Goal: Information Seeking & Learning: Check status

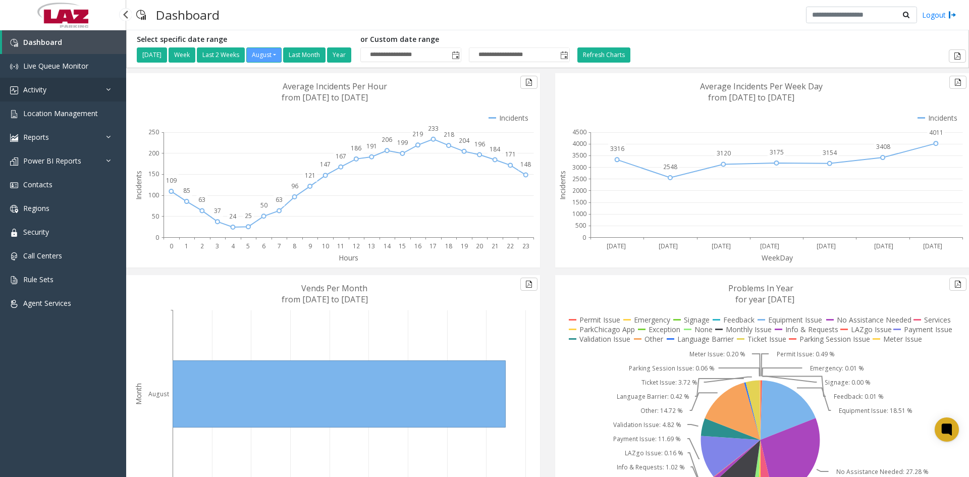
click at [46, 87] on span "Activity" at bounding box center [34, 90] width 23 height 10
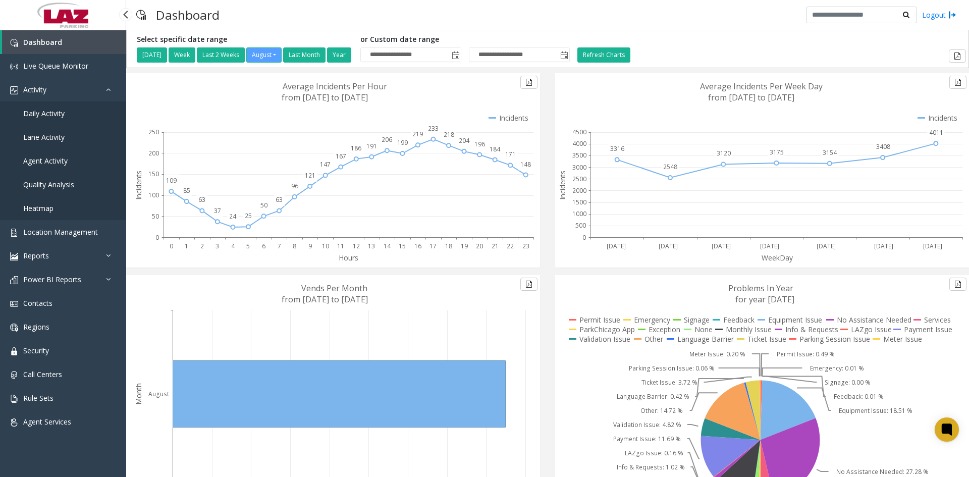
click at [48, 113] on span "Daily Activity" at bounding box center [43, 114] width 41 height 10
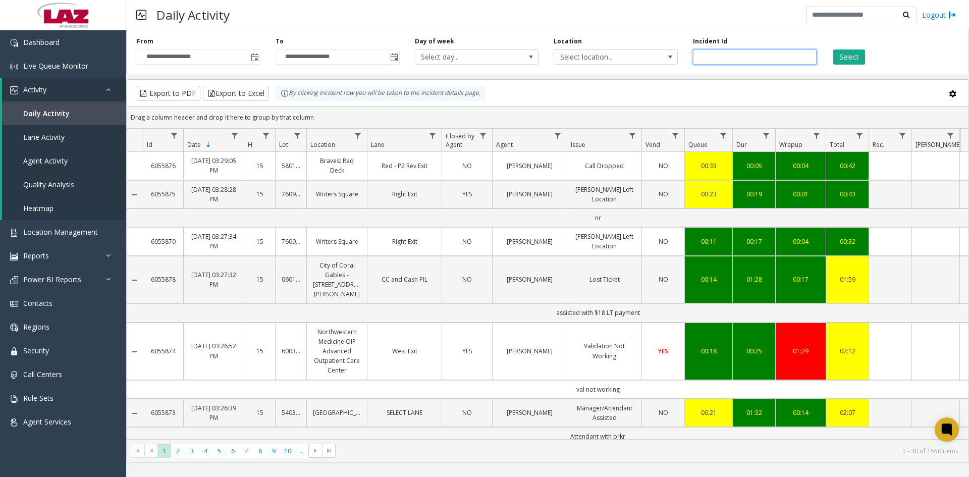
click at [714, 53] on input "number" at bounding box center [755, 56] width 124 height 15
click at [852, 52] on button "Select" at bounding box center [849, 56] width 32 height 15
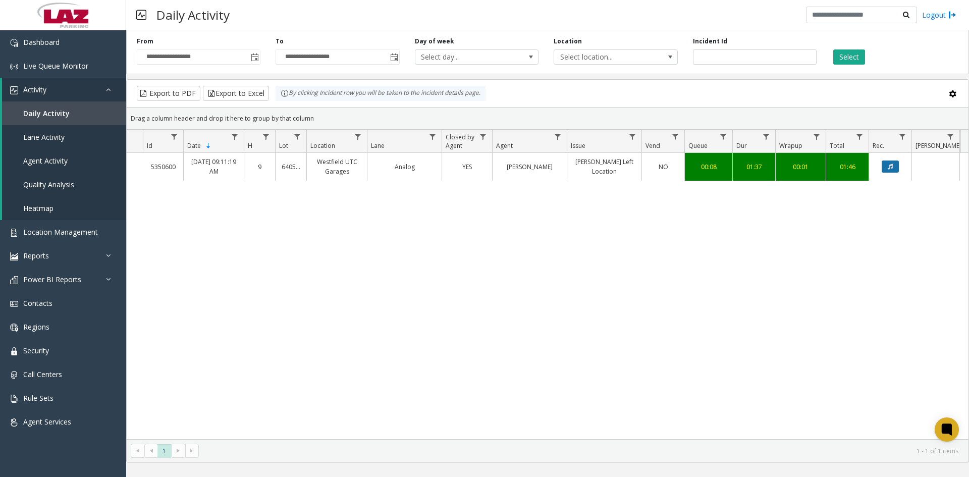
click at [895, 167] on button "Data table" at bounding box center [890, 166] width 17 height 12
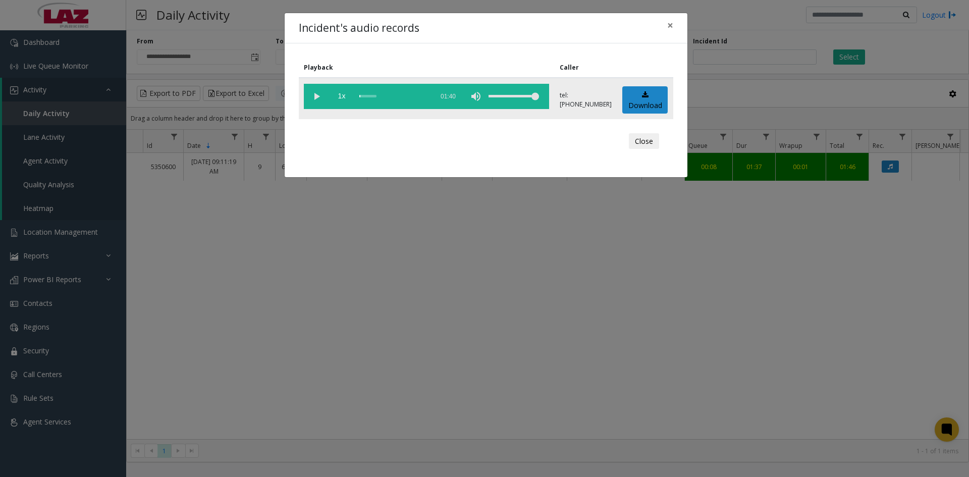
click at [315, 96] on vg-play-pause at bounding box center [316, 96] width 25 height 25
drag, startPoint x: 672, startPoint y: 26, endPoint x: 729, endPoint y: 42, distance: 58.7
click at [672, 26] on span "×" at bounding box center [670, 25] width 6 height 14
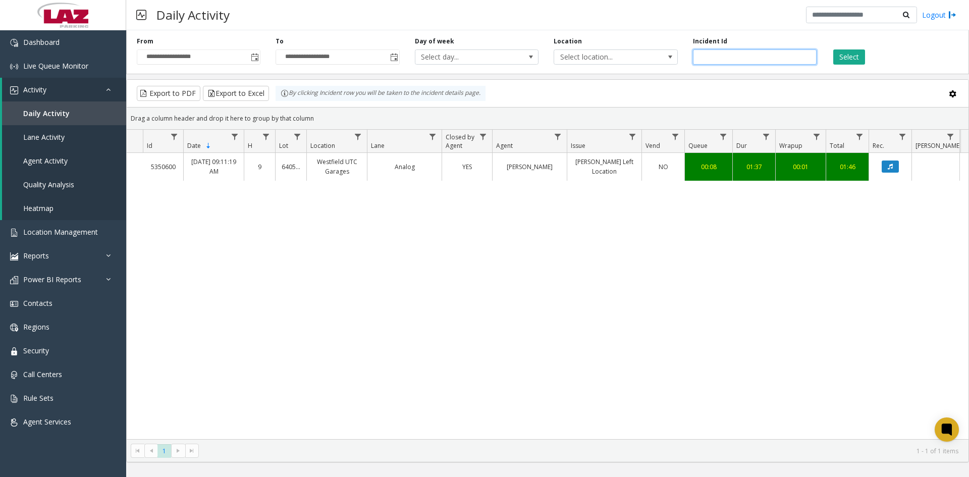
click at [727, 55] on input "*******" at bounding box center [755, 56] width 124 height 15
type input "*"
click at [849, 58] on button "Select" at bounding box center [849, 56] width 32 height 15
click at [890, 166] on icon "Data table" at bounding box center [890, 167] width 5 height 6
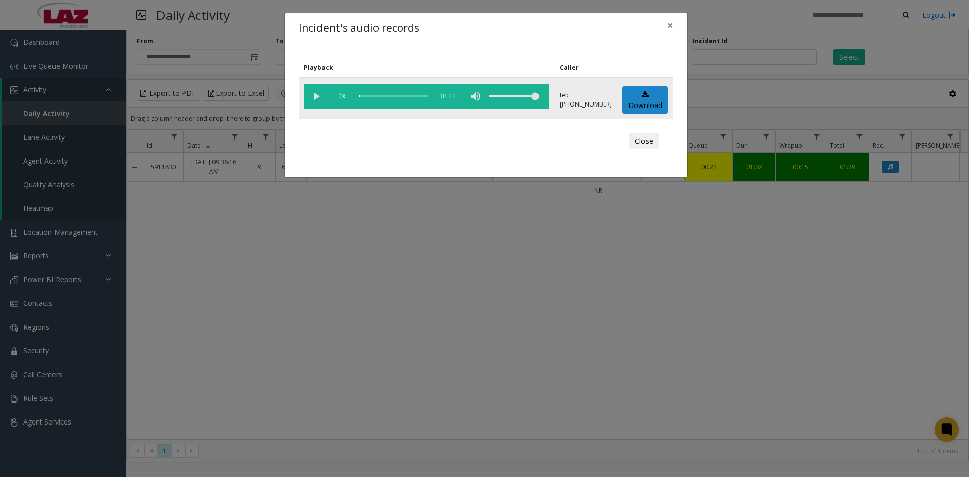
click at [313, 95] on vg-play-pause at bounding box center [316, 96] width 25 height 25
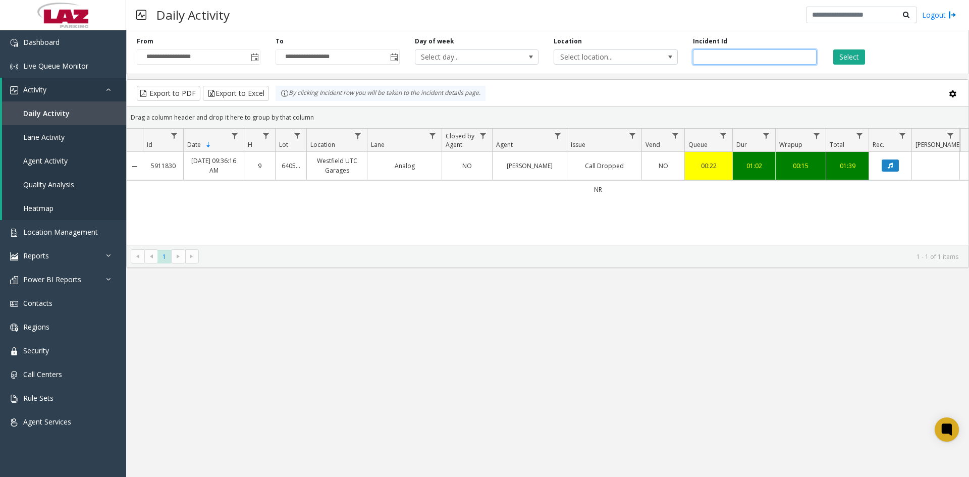
click at [738, 60] on input "*******" at bounding box center [755, 56] width 124 height 15
drag, startPoint x: 738, startPoint y: 59, endPoint x: 593, endPoint y: 52, distance: 145.5
click at [593, 52] on div "**********" at bounding box center [547, 50] width 843 height 48
click at [851, 62] on button "Select" at bounding box center [849, 56] width 32 height 15
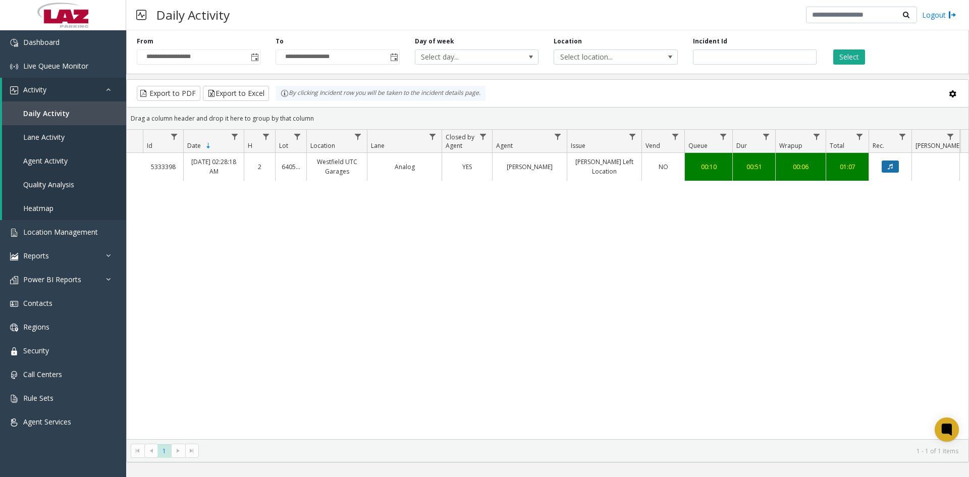
click at [893, 172] on button "Data table" at bounding box center [890, 166] width 17 height 12
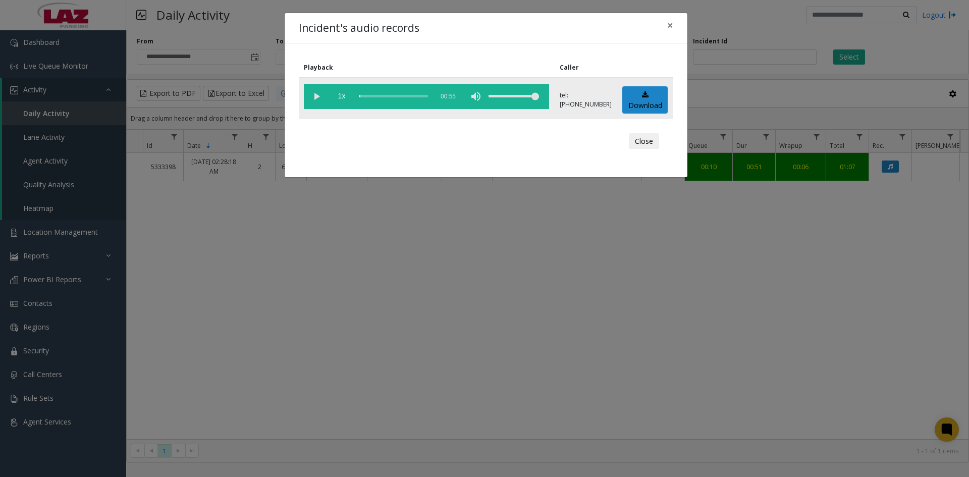
click at [316, 96] on vg-play-pause at bounding box center [316, 96] width 25 height 25
click at [671, 26] on span "×" at bounding box center [670, 25] width 6 height 14
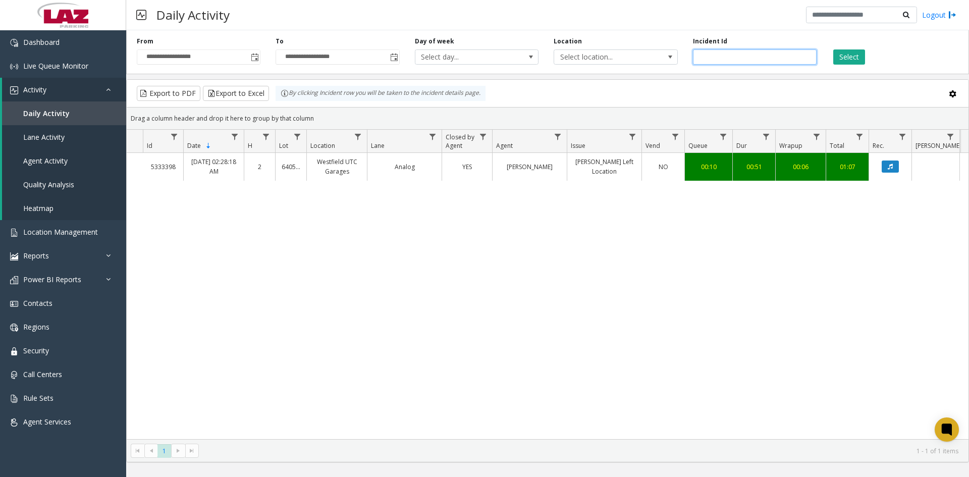
click at [731, 54] on input "*******" at bounding box center [755, 56] width 124 height 15
type input "*"
click at [741, 59] on input "number" at bounding box center [755, 56] width 124 height 15
click at [721, 51] on input "number" at bounding box center [755, 56] width 124 height 15
click at [853, 59] on button "Select" at bounding box center [849, 56] width 32 height 15
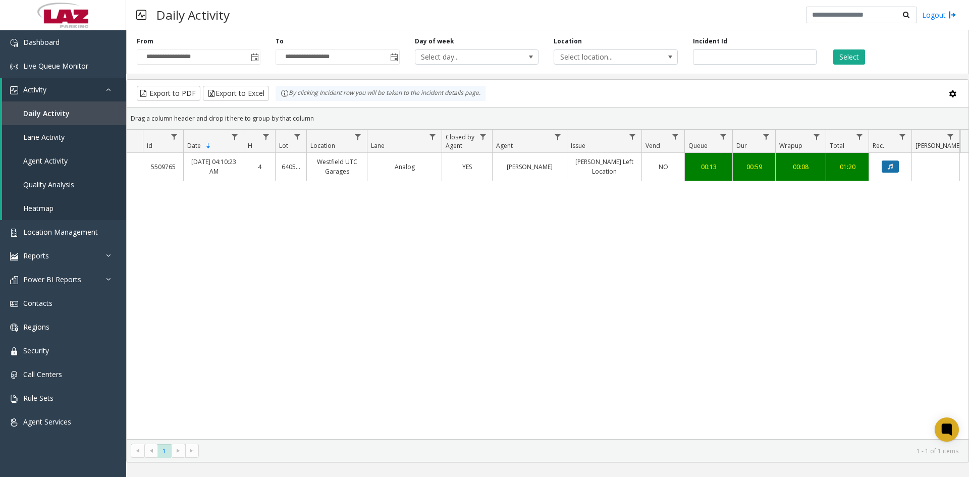
click at [894, 167] on button "Data table" at bounding box center [890, 166] width 17 height 12
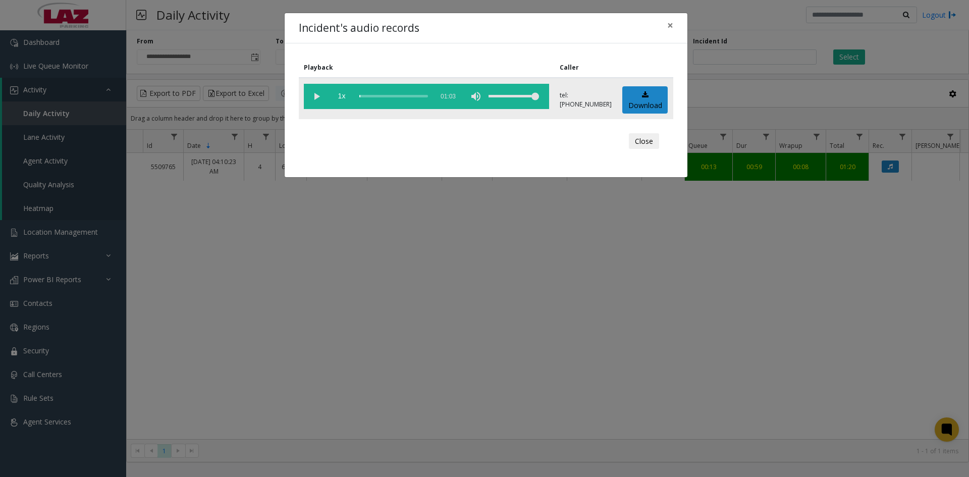
click at [316, 97] on vg-play-pause at bounding box center [316, 96] width 25 height 25
click at [319, 95] on vg-play-pause at bounding box center [316, 96] width 25 height 25
click at [315, 98] on vg-play-pause at bounding box center [316, 96] width 25 height 25
drag, startPoint x: 370, startPoint y: 94, endPoint x: 361, endPoint y: 168, distance: 74.7
click at [358, 101] on vg-controls "1x 01:03" at bounding box center [426, 96] width 245 height 25
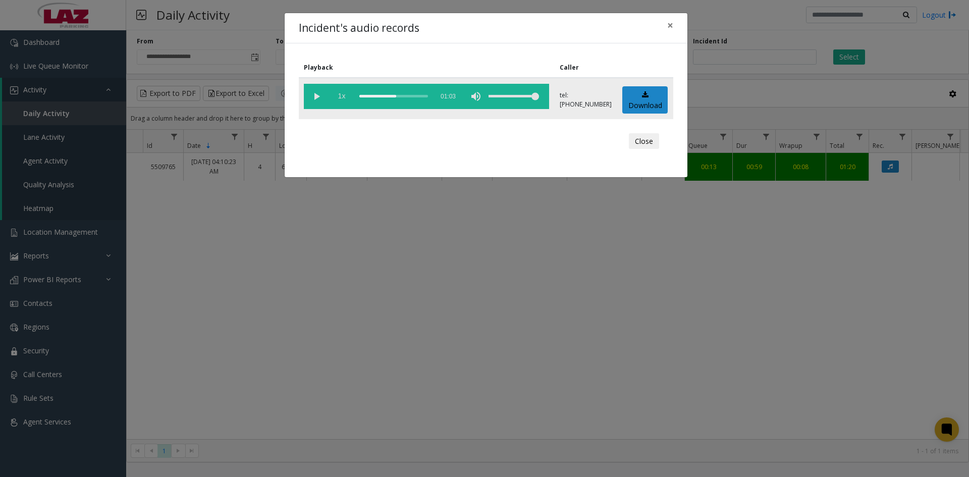
drag, startPoint x: 398, startPoint y: 95, endPoint x: 352, endPoint y: 91, distance: 46.2
click at [352, 91] on vg-controls "1x 01:03" at bounding box center [426, 96] width 245 height 25
click at [347, 93] on vg-controls "1x 01:03" at bounding box center [426, 96] width 245 height 25
click at [360, 96] on div "scrub bar" at bounding box center [393, 96] width 69 height 25
click at [317, 97] on vg-play-pause at bounding box center [316, 96] width 25 height 25
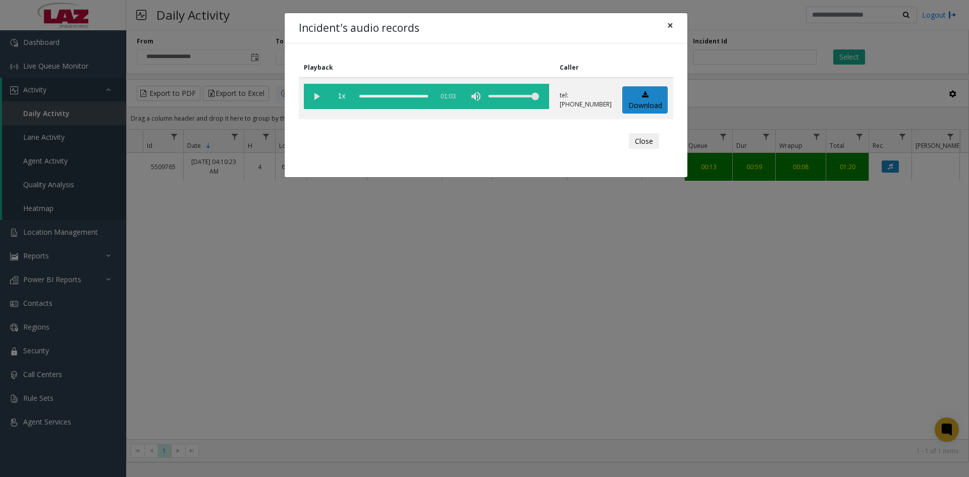
drag, startPoint x: 670, startPoint y: 24, endPoint x: 729, endPoint y: 51, distance: 65.3
click at [670, 24] on span "×" at bounding box center [670, 25] width 6 height 14
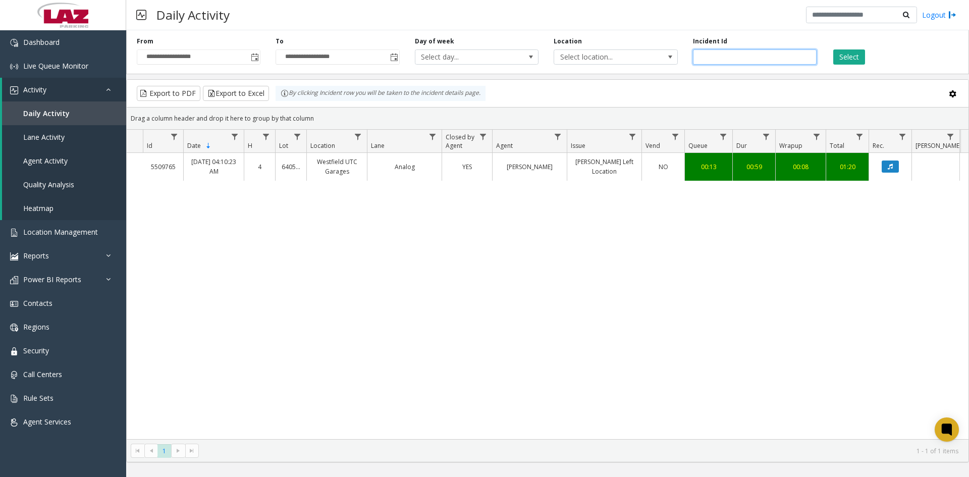
click at [727, 58] on input "*******" at bounding box center [755, 56] width 124 height 15
click at [840, 52] on button "Select" at bounding box center [849, 56] width 32 height 15
click at [885, 168] on button "Data table" at bounding box center [890, 166] width 17 height 12
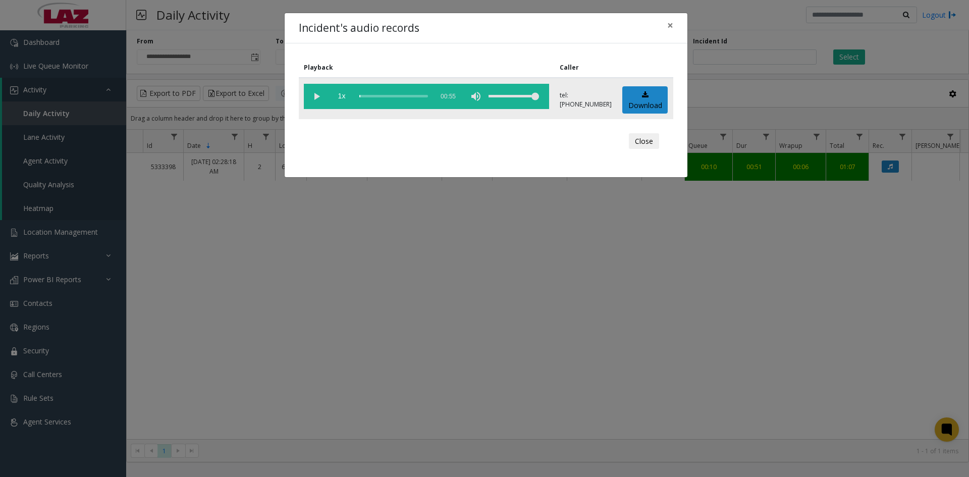
click at [317, 93] on vg-play-pause at bounding box center [316, 96] width 25 height 25
drag, startPoint x: 668, startPoint y: 24, endPoint x: 570, endPoint y: 232, distance: 229.4
click at [668, 24] on span "×" at bounding box center [670, 25] width 6 height 14
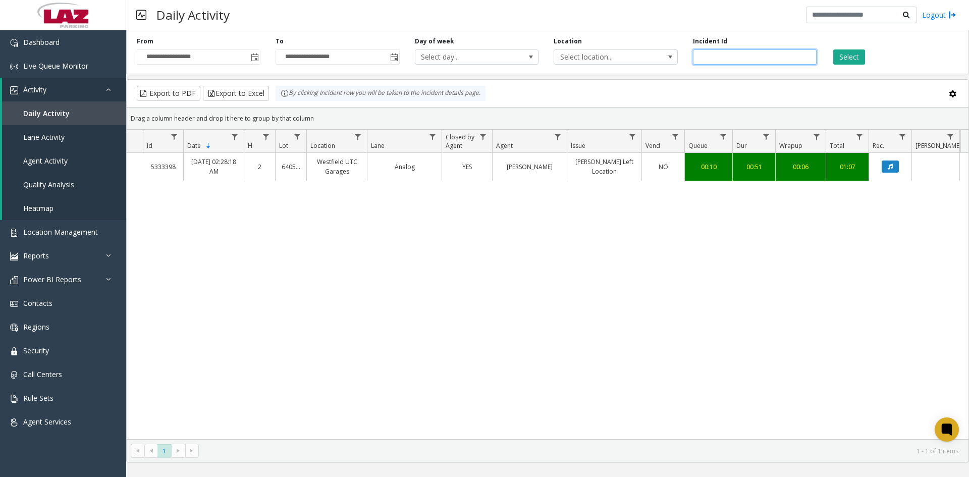
click at [734, 60] on input "*******" at bounding box center [755, 56] width 124 height 15
type input "*"
click at [868, 57] on div "Select" at bounding box center [893, 51] width 139 height 28
click at [859, 56] on button "Select" at bounding box center [849, 56] width 32 height 15
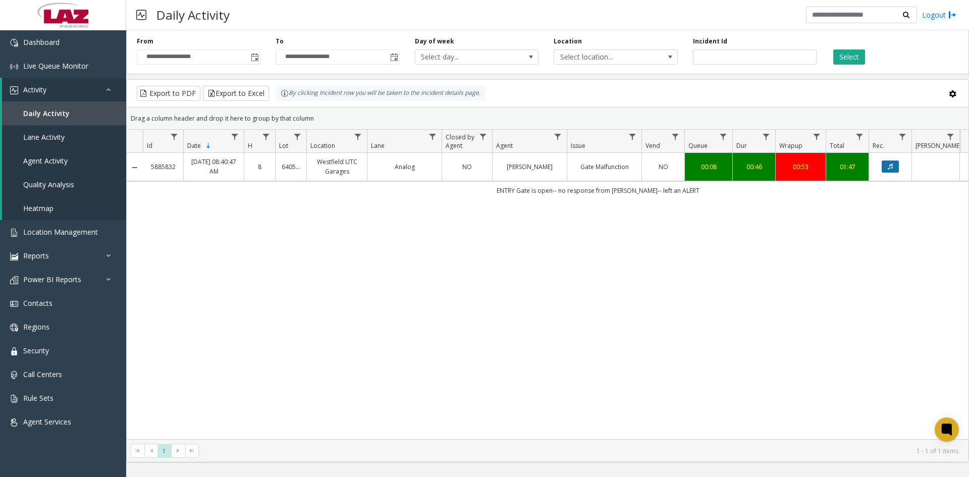
click at [896, 167] on button "Data table" at bounding box center [890, 166] width 17 height 12
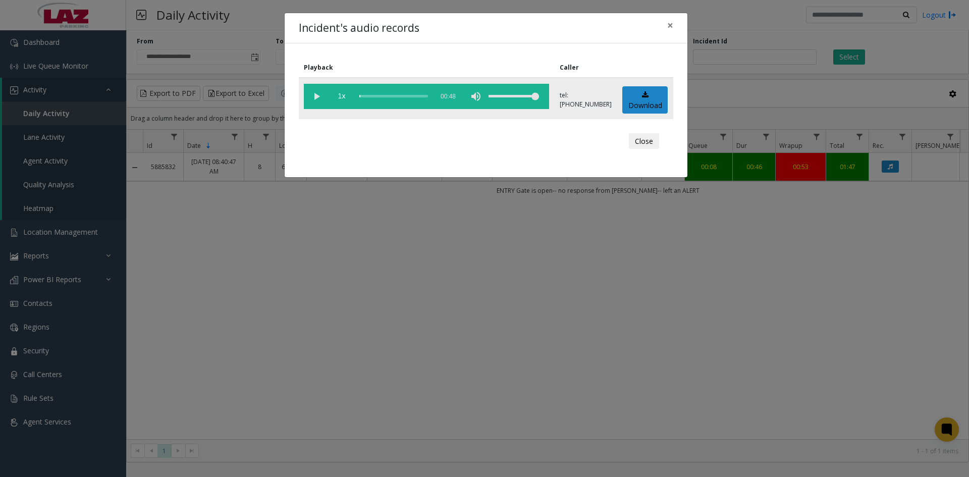
click at [311, 98] on vg-play-pause at bounding box center [316, 96] width 25 height 25
drag, startPoint x: 669, startPoint y: 24, endPoint x: 710, endPoint y: 45, distance: 46.3
click at [669, 24] on span "×" at bounding box center [670, 25] width 6 height 14
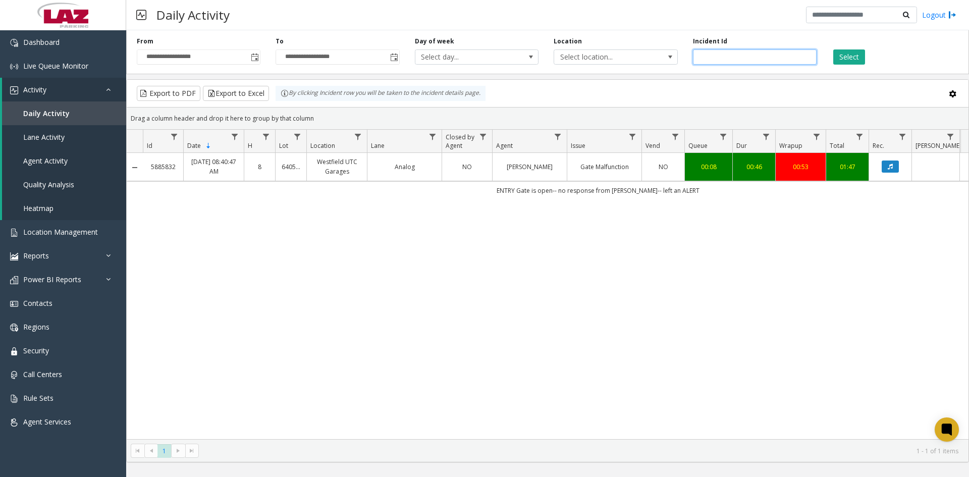
click at [725, 53] on input "*******" at bounding box center [755, 56] width 124 height 15
type input "*"
click at [849, 57] on button "Select" at bounding box center [849, 56] width 32 height 15
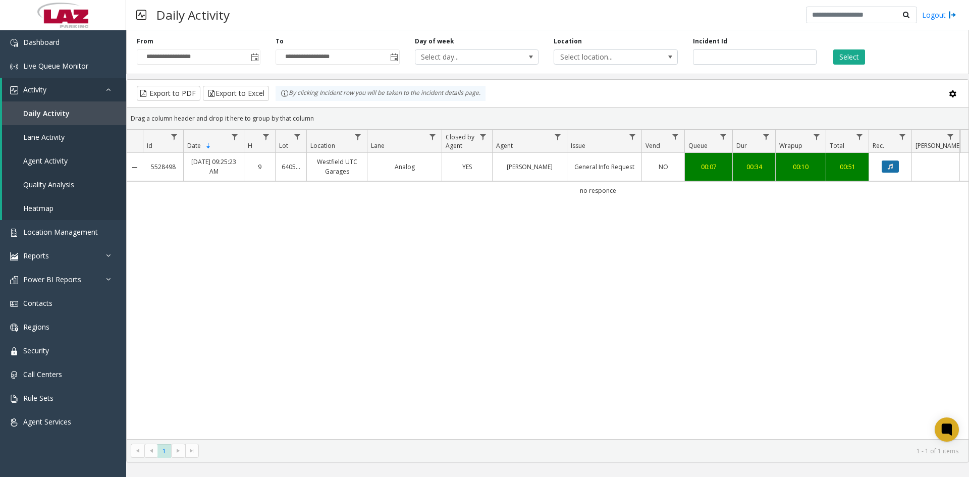
click at [889, 170] on icon "Data table" at bounding box center [890, 167] width 5 height 6
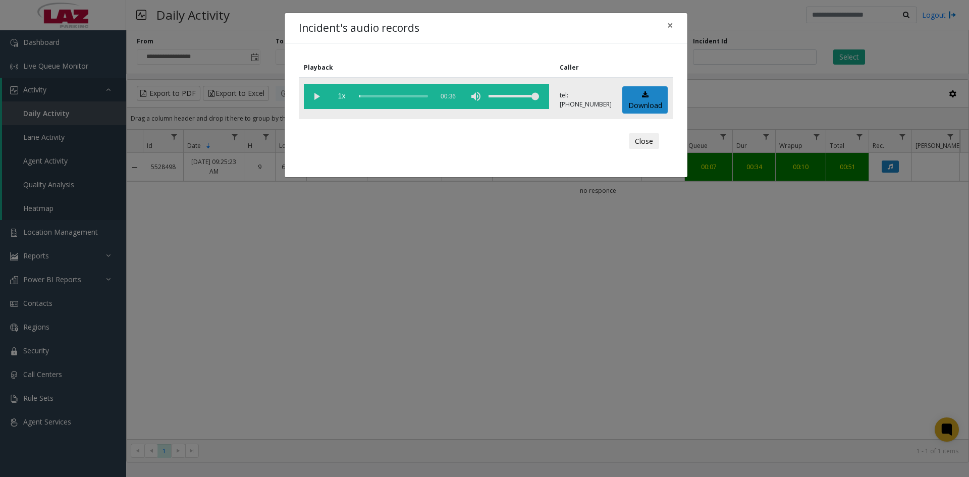
click at [314, 93] on vg-play-pause at bounding box center [316, 96] width 25 height 25
click at [669, 23] on span "×" at bounding box center [670, 25] width 6 height 14
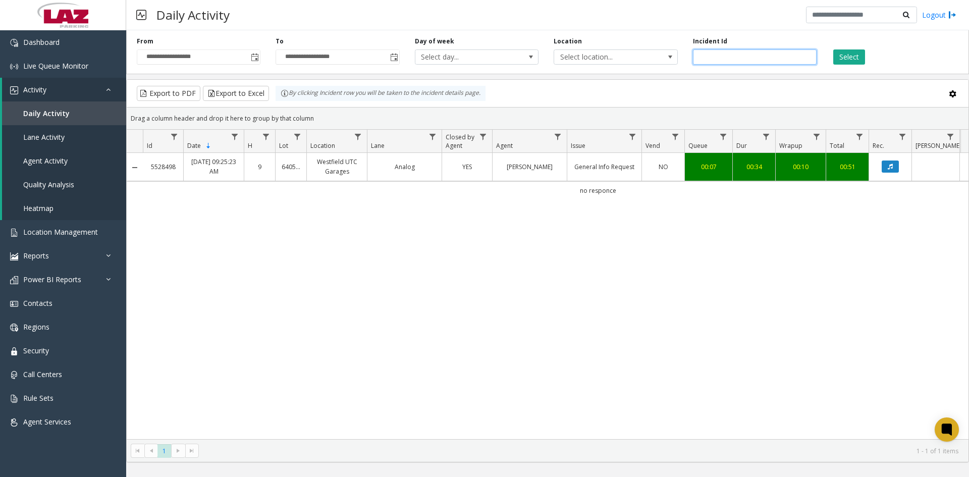
click at [734, 56] on input "*******" at bounding box center [755, 56] width 124 height 15
click at [841, 55] on button "Select" at bounding box center [849, 56] width 32 height 15
click at [887, 167] on button "Data table" at bounding box center [890, 166] width 17 height 12
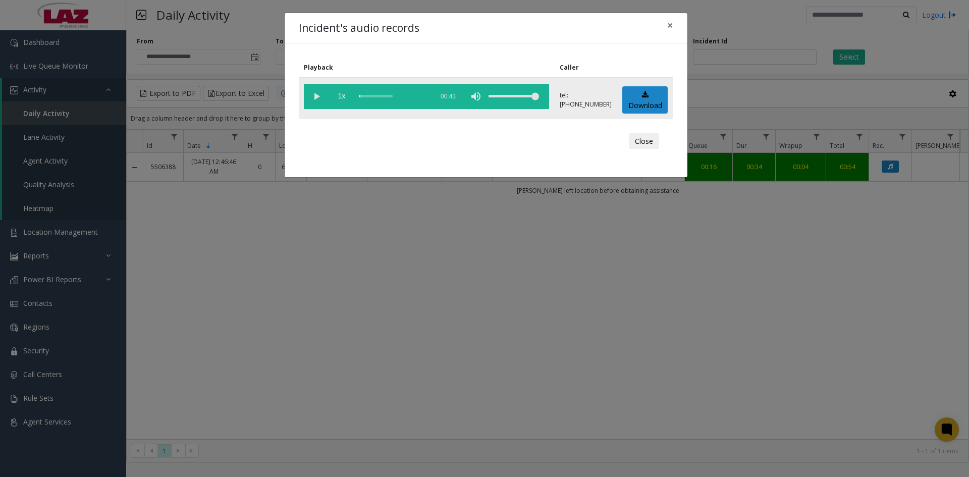
click at [316, 97] on vg-play-pause at bounding box center [316, 96] width 25 height 25
click at [669, 28] on span "×" at bounding box center [670, 25] width 6 height 14
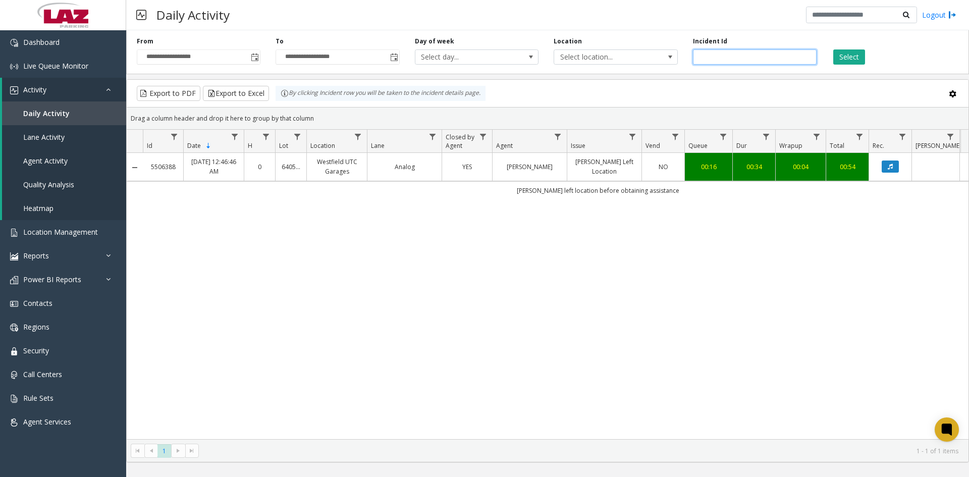
drag, startPoint x: 730, startPoint y: 56, endPoint x: 695, endPoint y: 70, distance: 37.6
click at [695, 70] on div "**********" at bounding box center [547, 50] width 843 height 48
click at [846, 57] on button "Select" at bounding box center [849, 56] width 32 height 15
click at [885, 164] on button "Data table" at bounding box center [890, 166] width 17 height 12
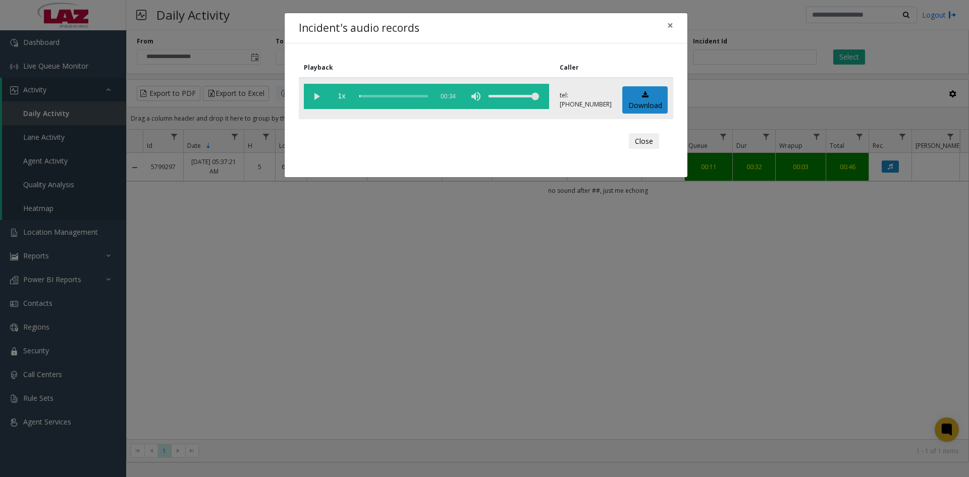
click at [315, 94] on vg-play-pause at bounding box center [316, 96] width 25 height 25
click at [670, 23] on span "×" at bounding box center [670, 25] width 6 height 14
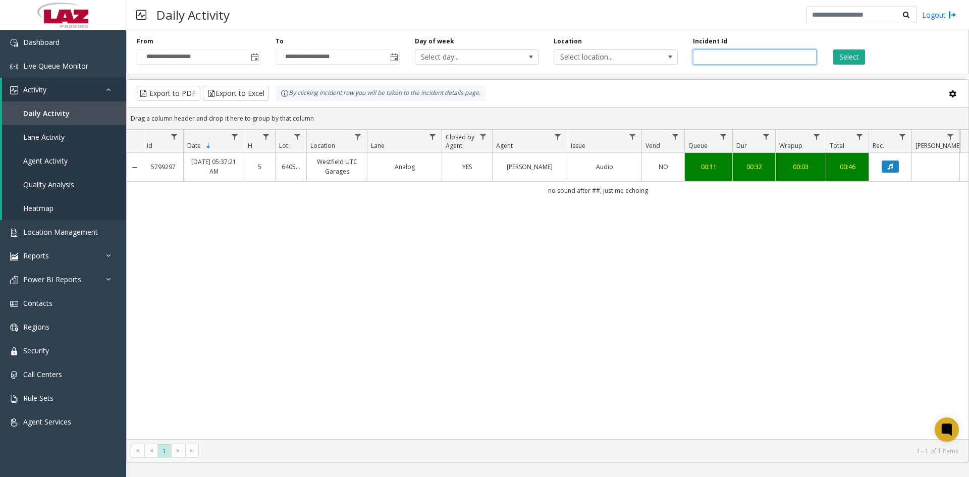
click at [728, 56] on input "*******" at bounding box center [755, 56] width 124 height 15
type input "*"
click at [845, 56] on button "Select" at bounding box center [849, 56] width 32 height 15
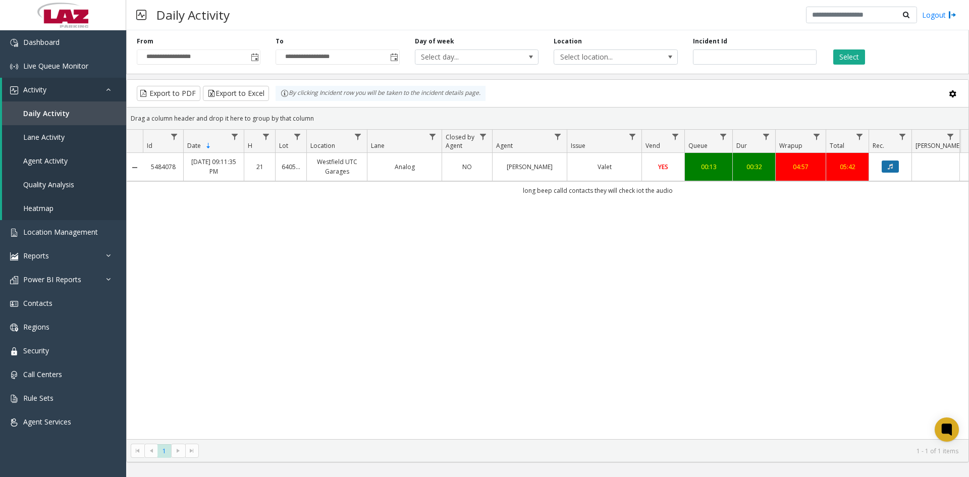
click at [893, 168] on icon "Data table" at bounding box center [890, 167] width 5 height 6
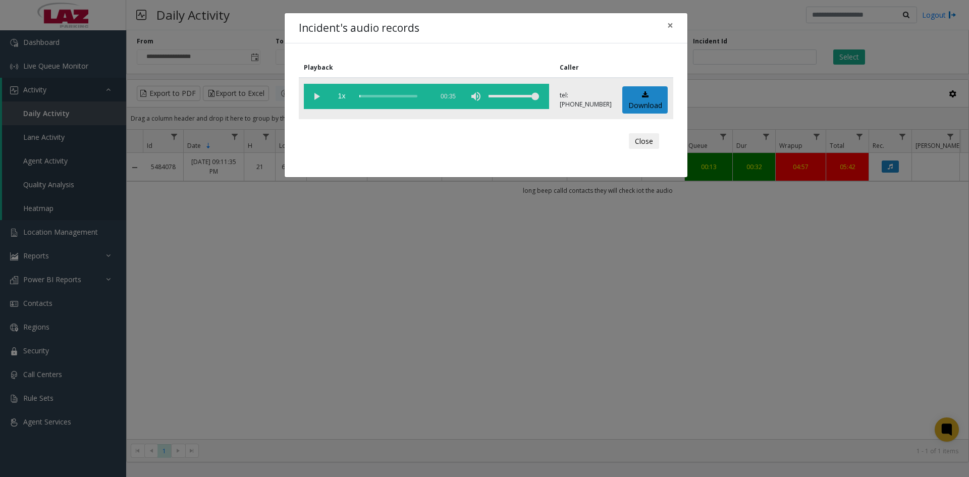
click at [314, 94] on vg-play-pause at bounding box center [316, 96] width 25 height 25
click at [383, 95] on div "scrub bar" at bounding box center [393, 96] width 69 height 25
click at [389, 96] on div "scrub bar" at bounding box center [393, 96] width 69 height 25
click at [395, 94] on div "scrub bar" at bounding box center [393, 96] width 69 height 25
click at [669, 26] on span "×" at bounding box center [670, 25] width 6 height 14
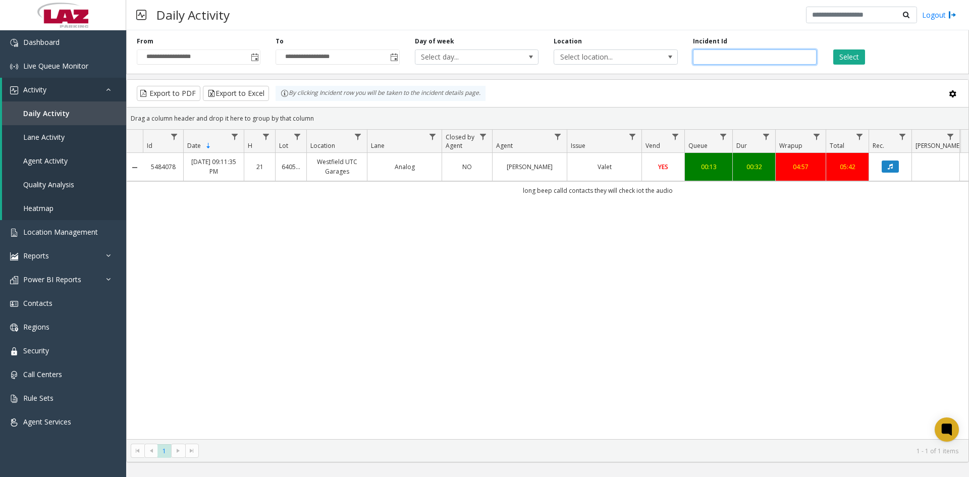
click at [734, 55] on input "*******" at bounding box center [755, 56] width 124 height 15
type input "*"
type input "*******"
click at [842, 57] on button "Select" at bounding box center [849, 56] width 32 height 15
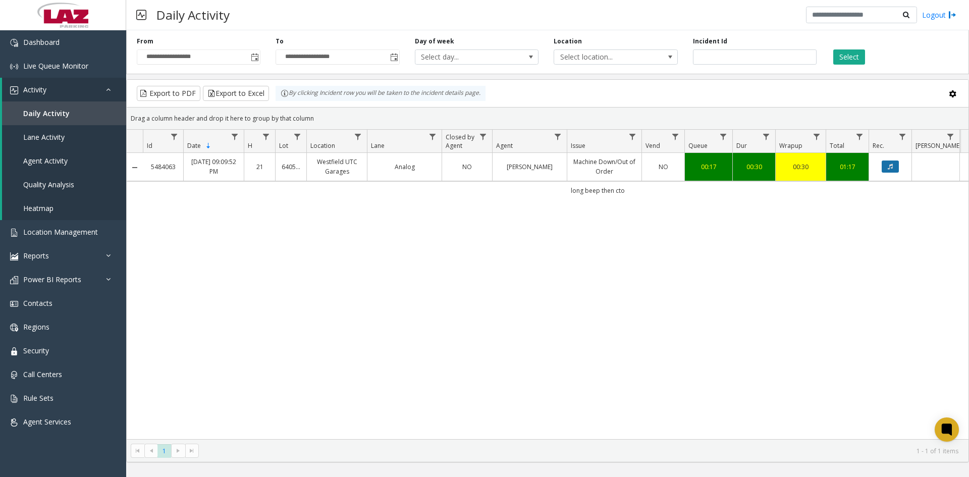
click at [887, 163] on button "Data table" at bounding box center [890, 166] width 17 height 12
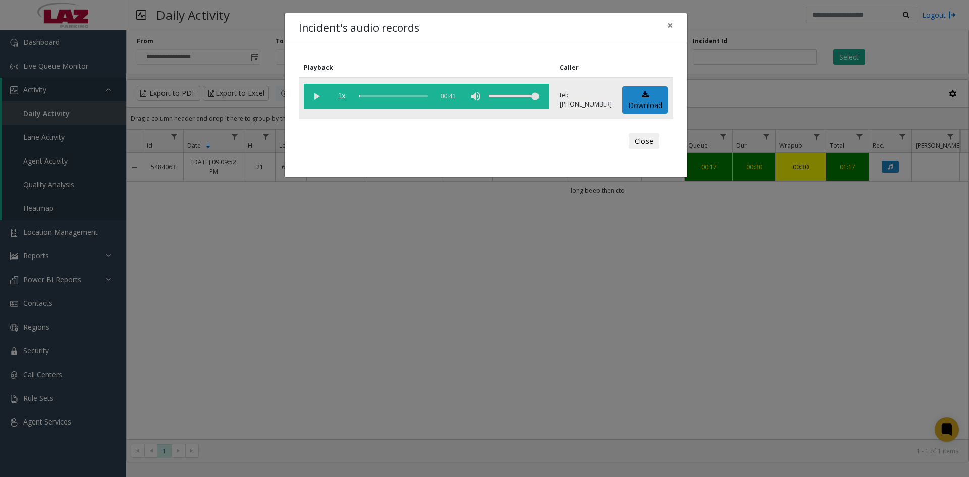
click at [313, 95] on vg-play-pause at bounding box center [316, 96] width 25 height 25
click at [366, 98] on div "scrub bar" at bounding box center [393, 96] width 69 height 25
click at [375, 95] on div "scrub bar" at bounding box center [393, 96] width 69 height 25
click at [388, 97] on div "scrub bar" at bounding box center [393, 96] width 69 height 25
click at [395, 96] on div "scrub bar" at bounding box center [393, 96] width 69 height 25
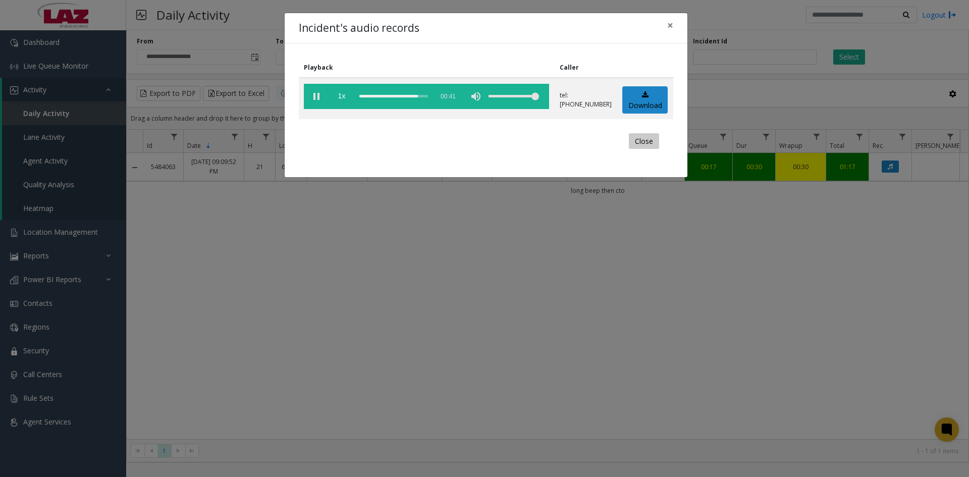
click at [646, 139] on button "Close" at bounding box center [644, 141] width 30 height 16
